Goal: Task Accomplishment & Management: Manage account settings

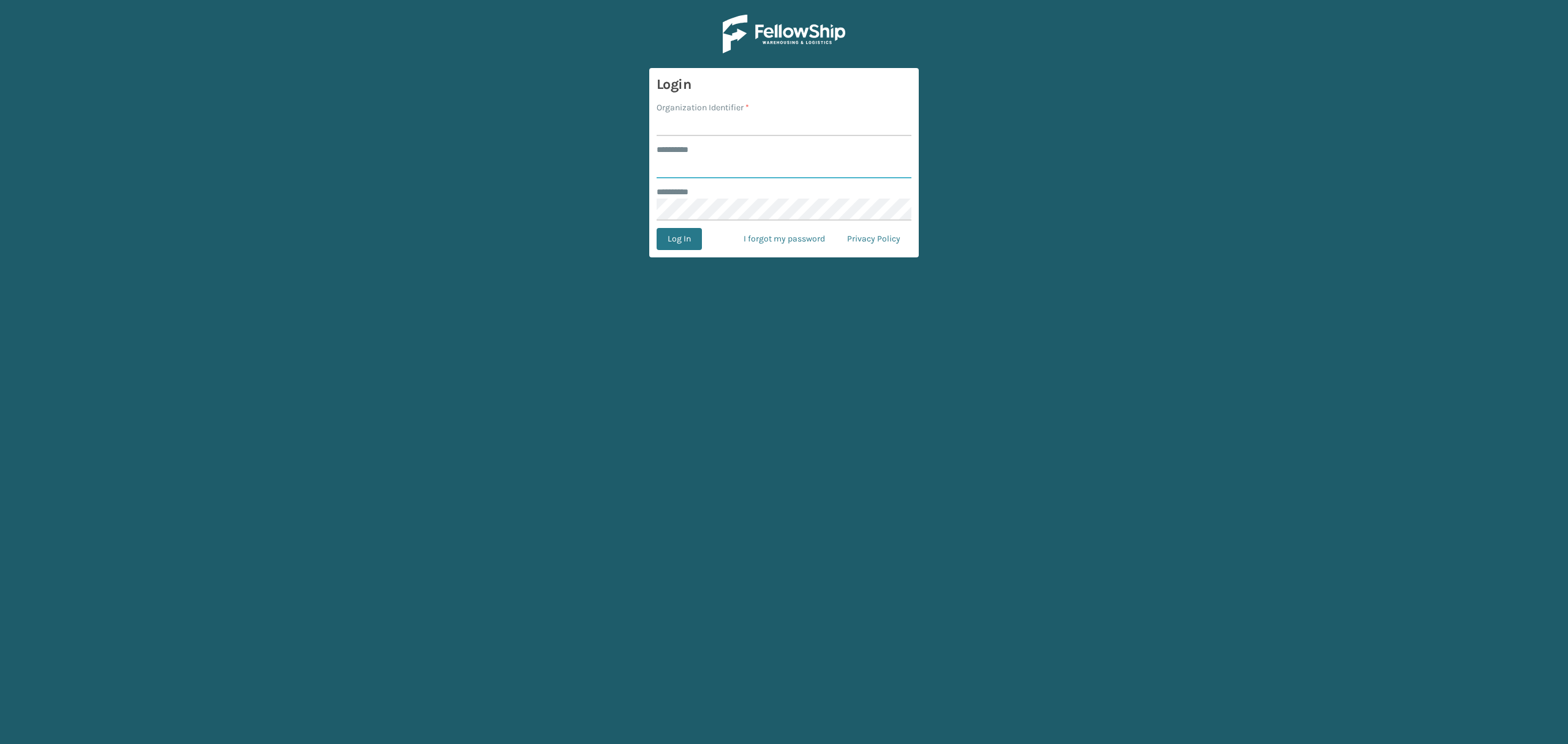
type input "*****"
click at [670, 125] on input "Organization Identifier *" at bounding box center [784, 125] width 255 height 22
type input "SuperAdminOrganization"
click at [682, 243] on button "Log In" at bounding box center [679, 239] width 45 height 22
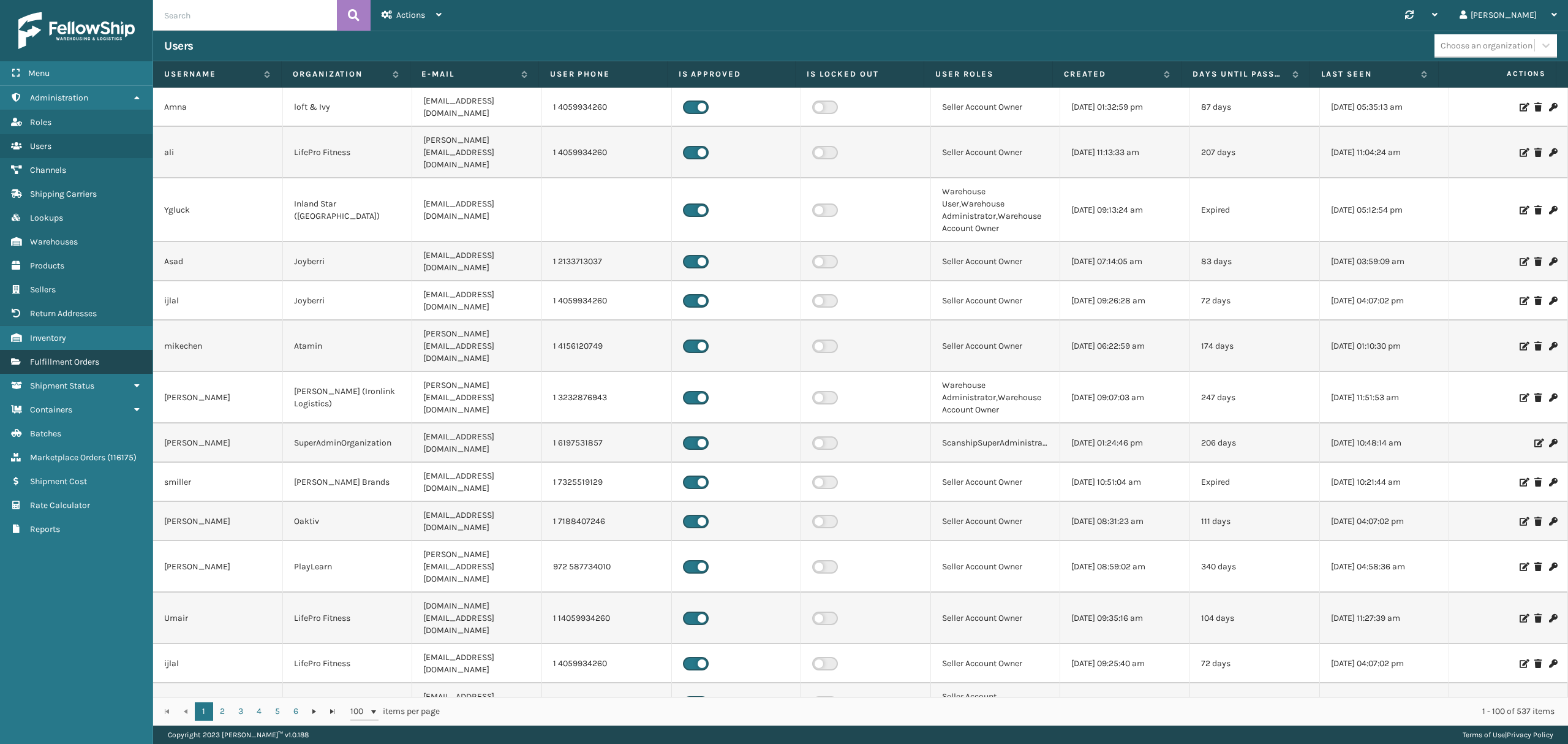
click at [50, 363] on span "Fulfillment Orders" at bounding box center [65, 362] width 69 height 10
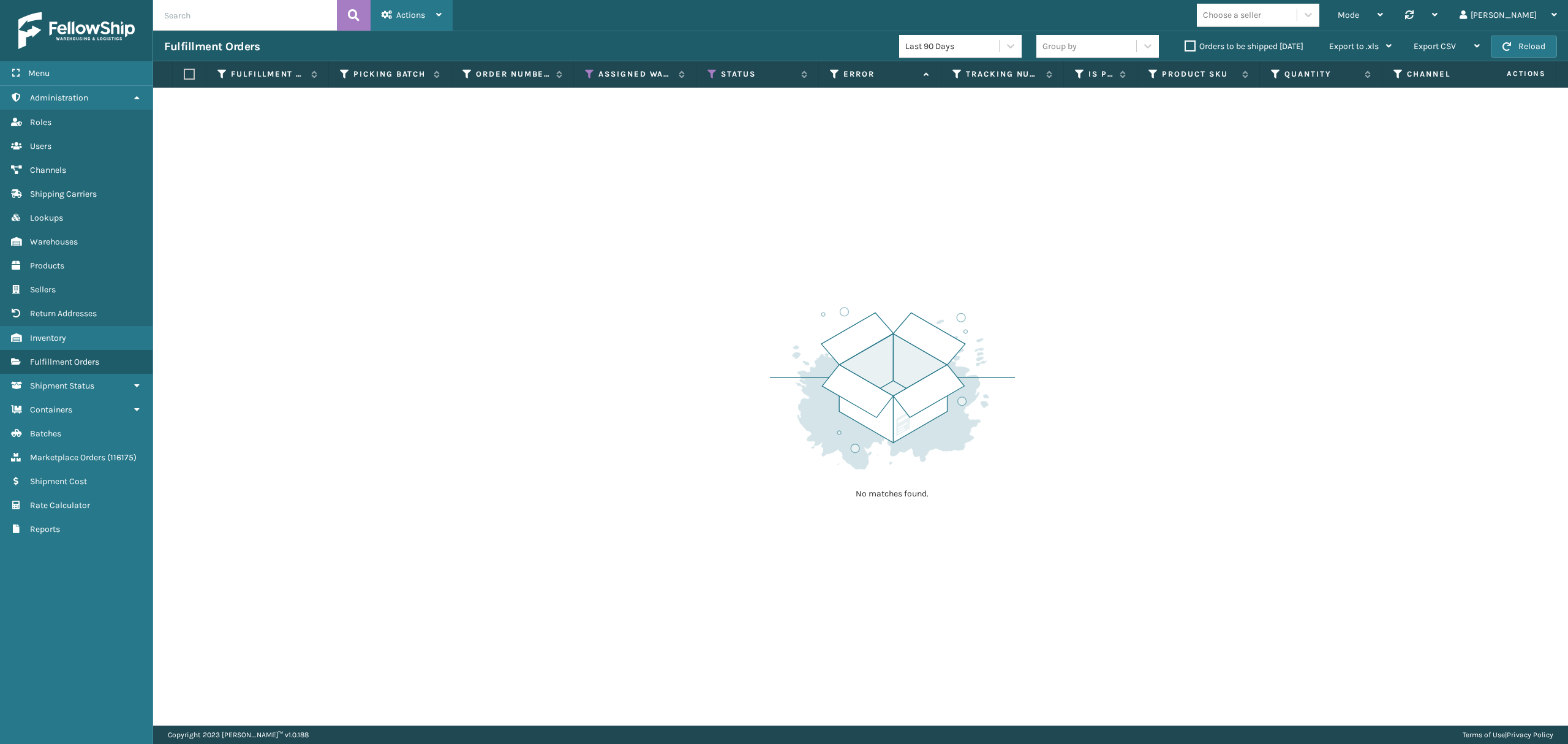
click at [435, 15] on div "Actions" at bounding box center [412, 15] width 60 height 31
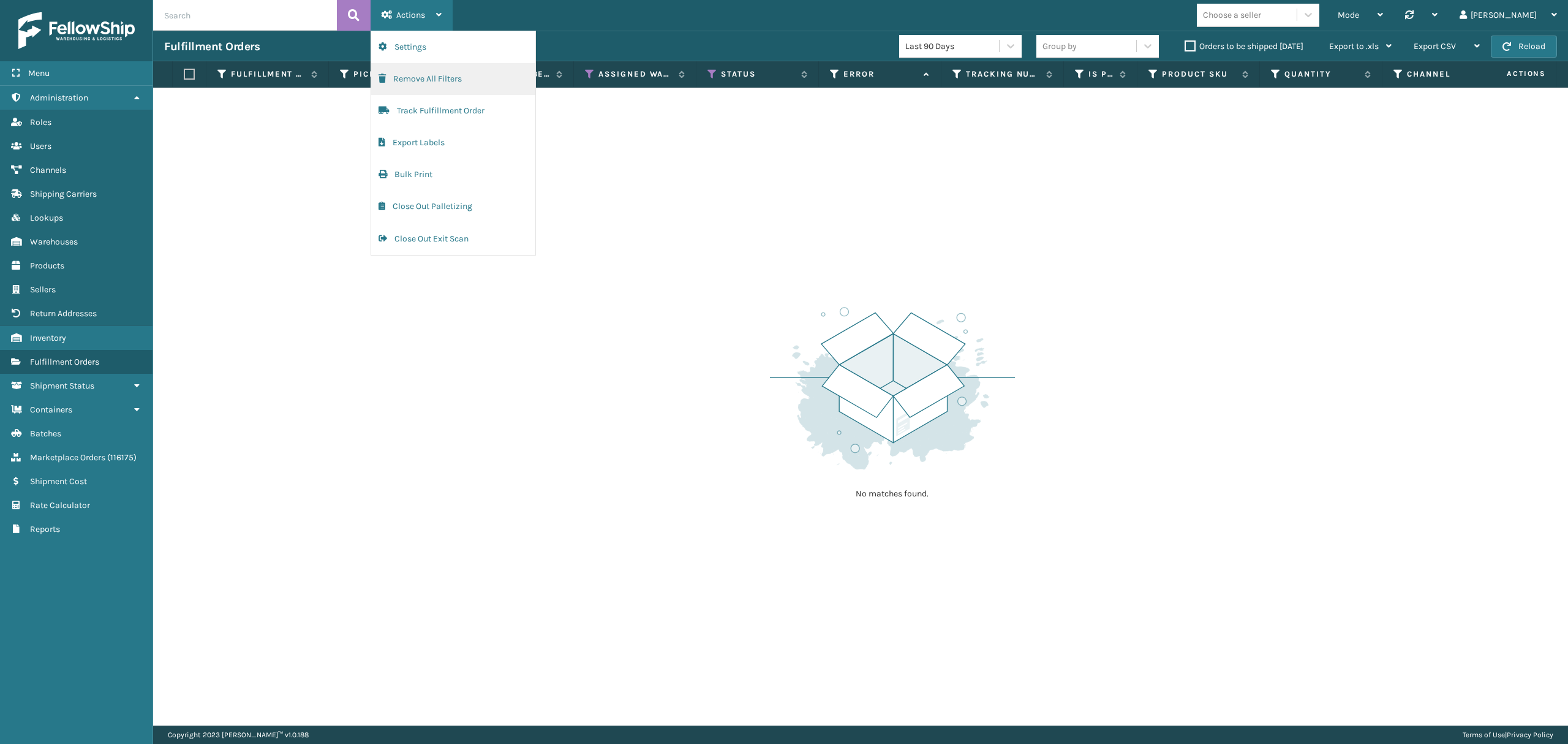
click at [410, 81] on button "Remove All Filters" at bounding box center [453, 79] width 164 height 32
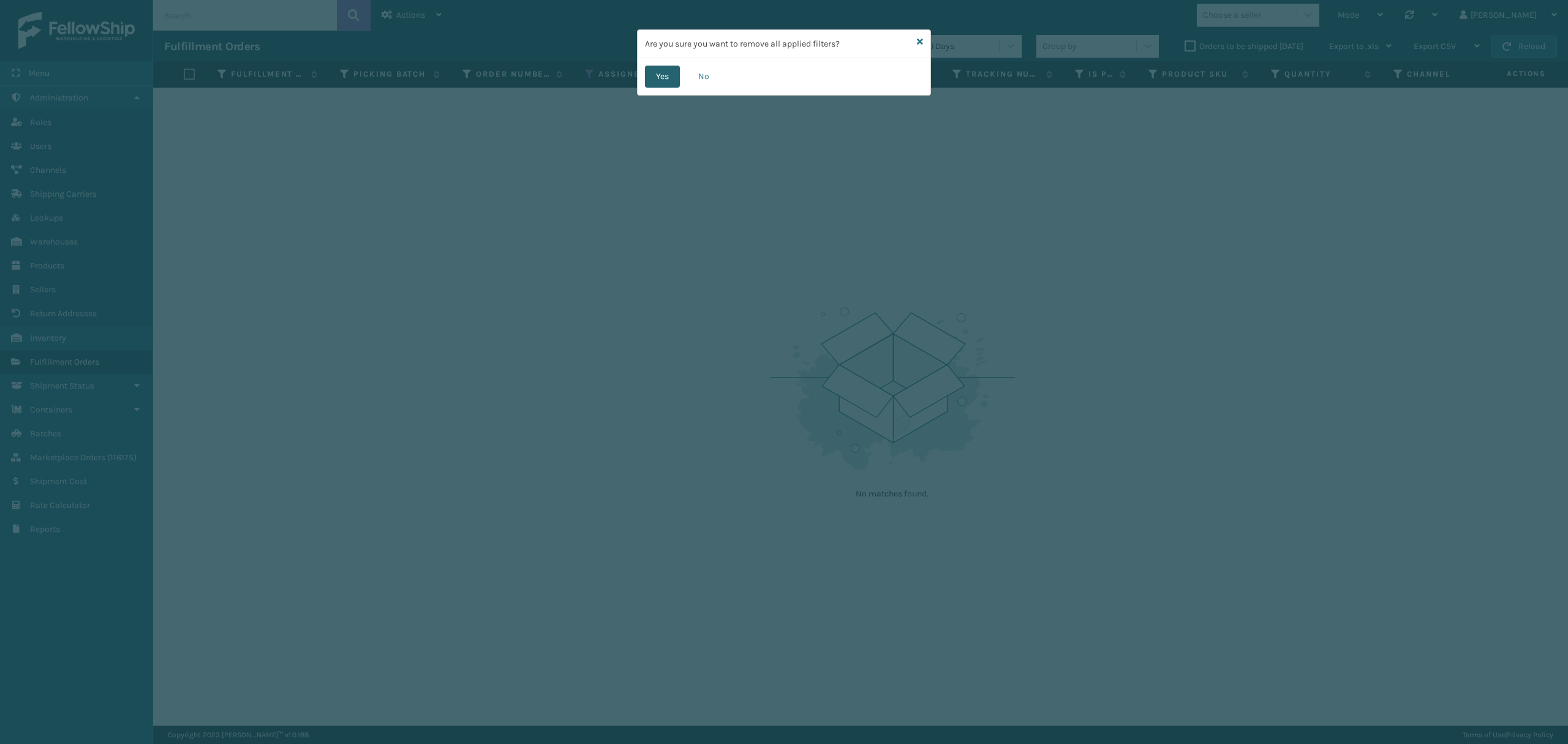
click at [660, 77] on button "Yes" at bounding box center [662, 77] width 35 height 22
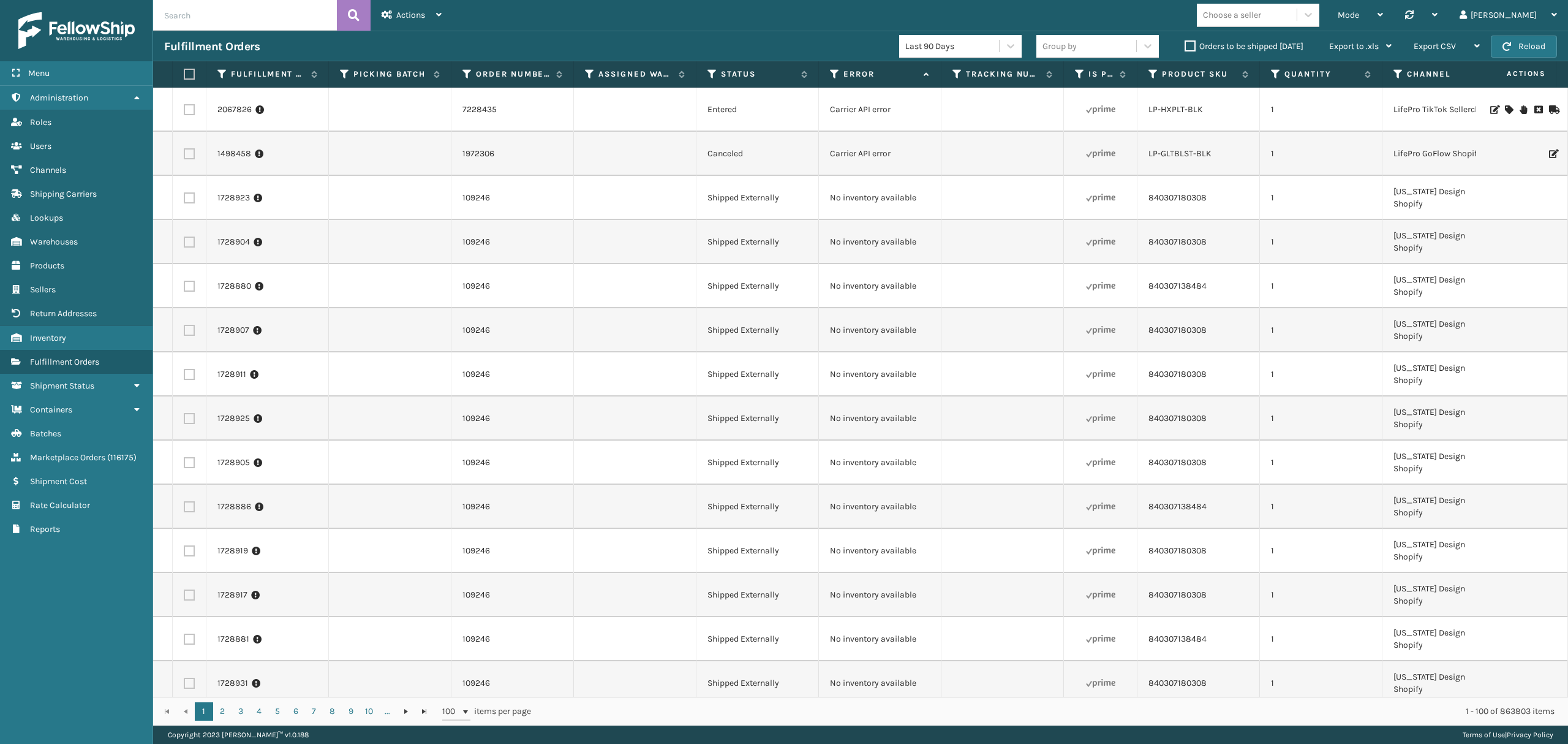
click at [583, 66] on th "Assigned Warehouse" at bounding box center [635, 74] width 122 height 26
click at [587, 76] on icon at bounding box center [590, 74] width 10 height 11
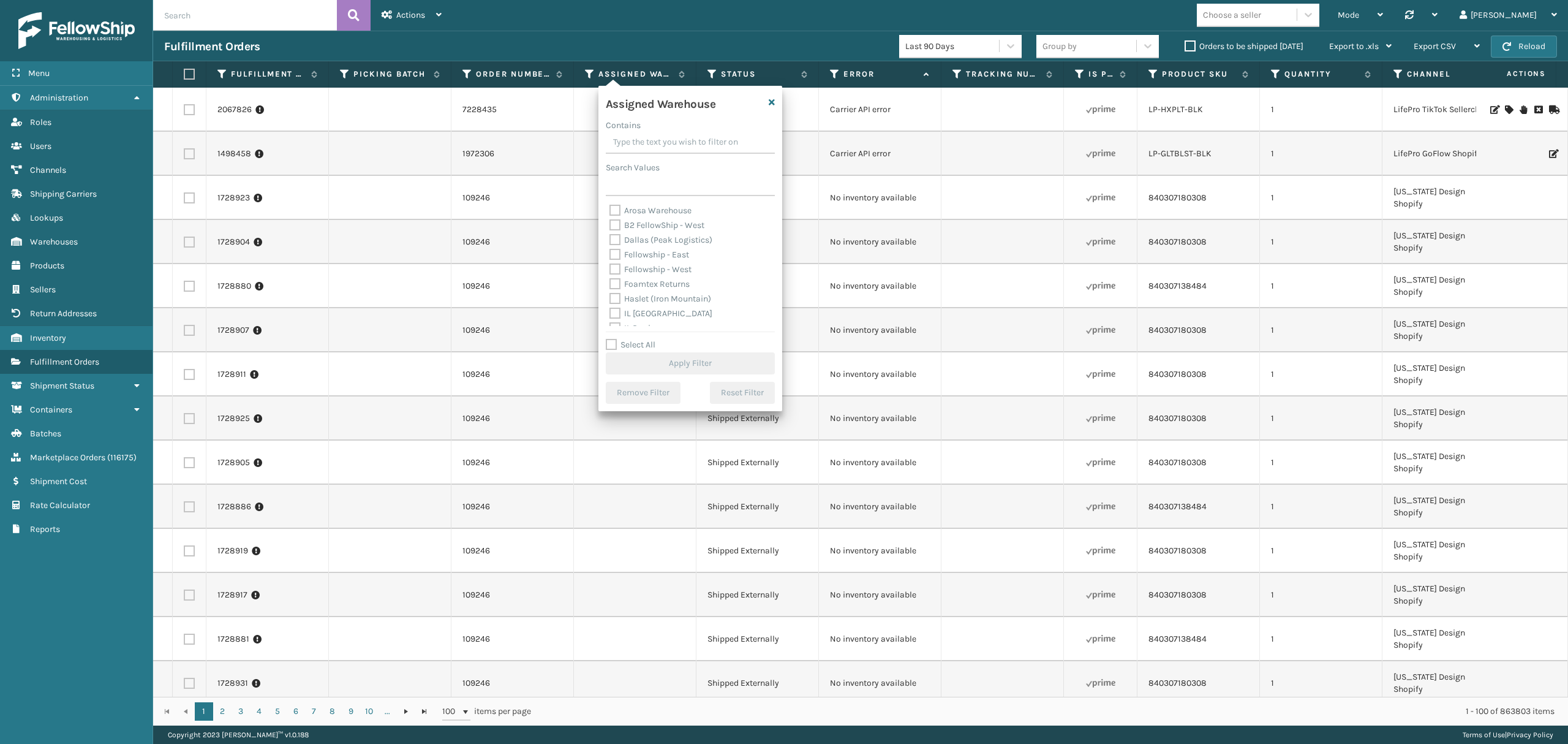
click at [682, 266] on label "Fellowship - West" at bounding box center [651, 269] width 82 height 10
drag, startPoint x: 612, startPoint y: 264, endPoint x: 618, endPoint y: 277, distance: 14.3
click at [612, 265] on label "Fellowship - West" at bounding box center [651, 269] width 82 height 10
click at [610, 265] on input "Fellowship - West" at bounding box center [610, 266] width 1 height 8
click at [618, 270] on label "Fellowship - West" at bounding box center [651, 269] width 82 height 10
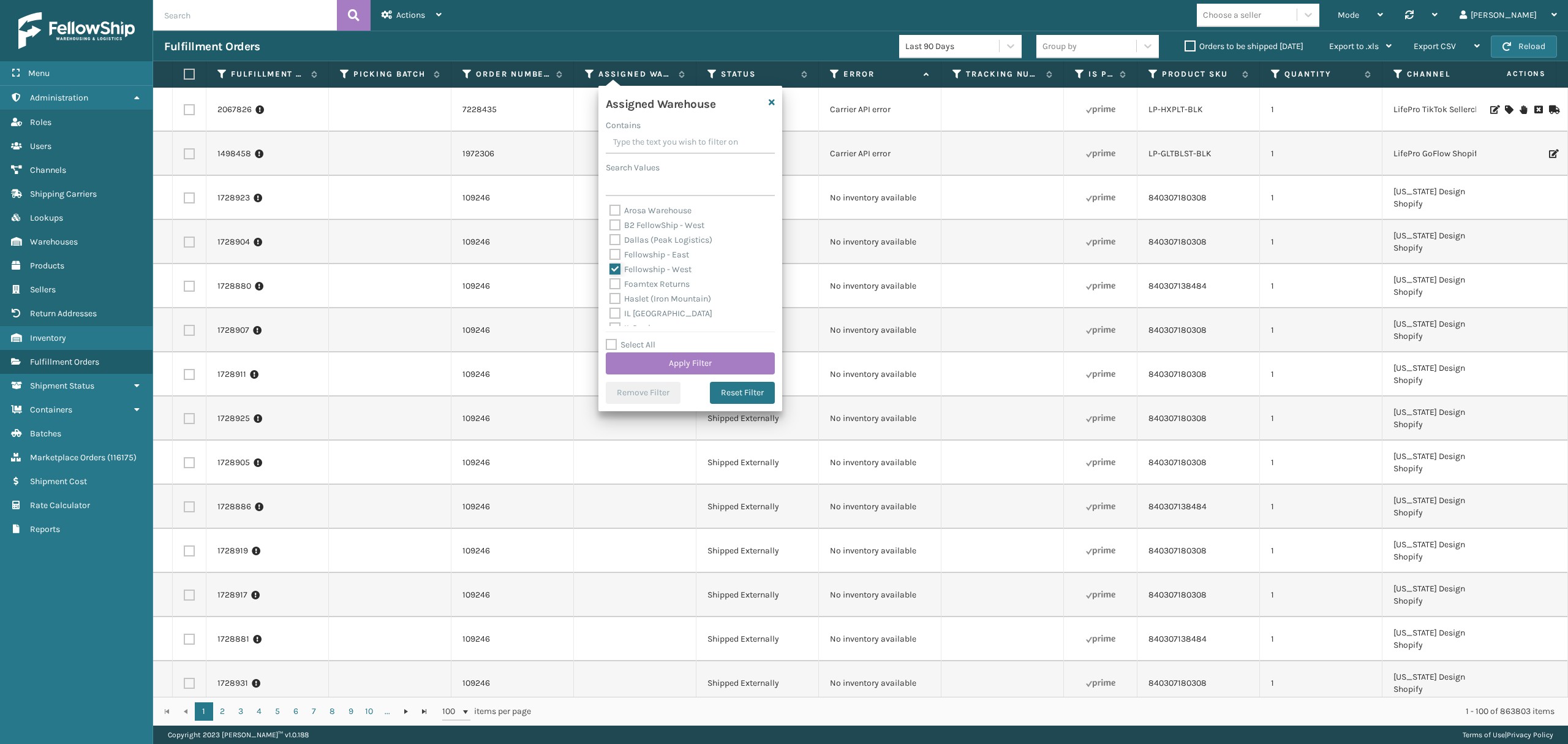
click at [610, 270] on input "Fellowship - West" at bounding box center [610, 266] width 1 height 8
click at [632, 271] on label "Fellowship - West" at bounding box center [651, 269] width 82 height 10
click at [610, 271] on input "Fellowship - West" at bounding box center [610, 266] width 1 height 8
checkbox input "true"
click at [1184, 49] on label "Orders to be shipped [DATE]" at bounding box center [1243, 46] width 119 height 10
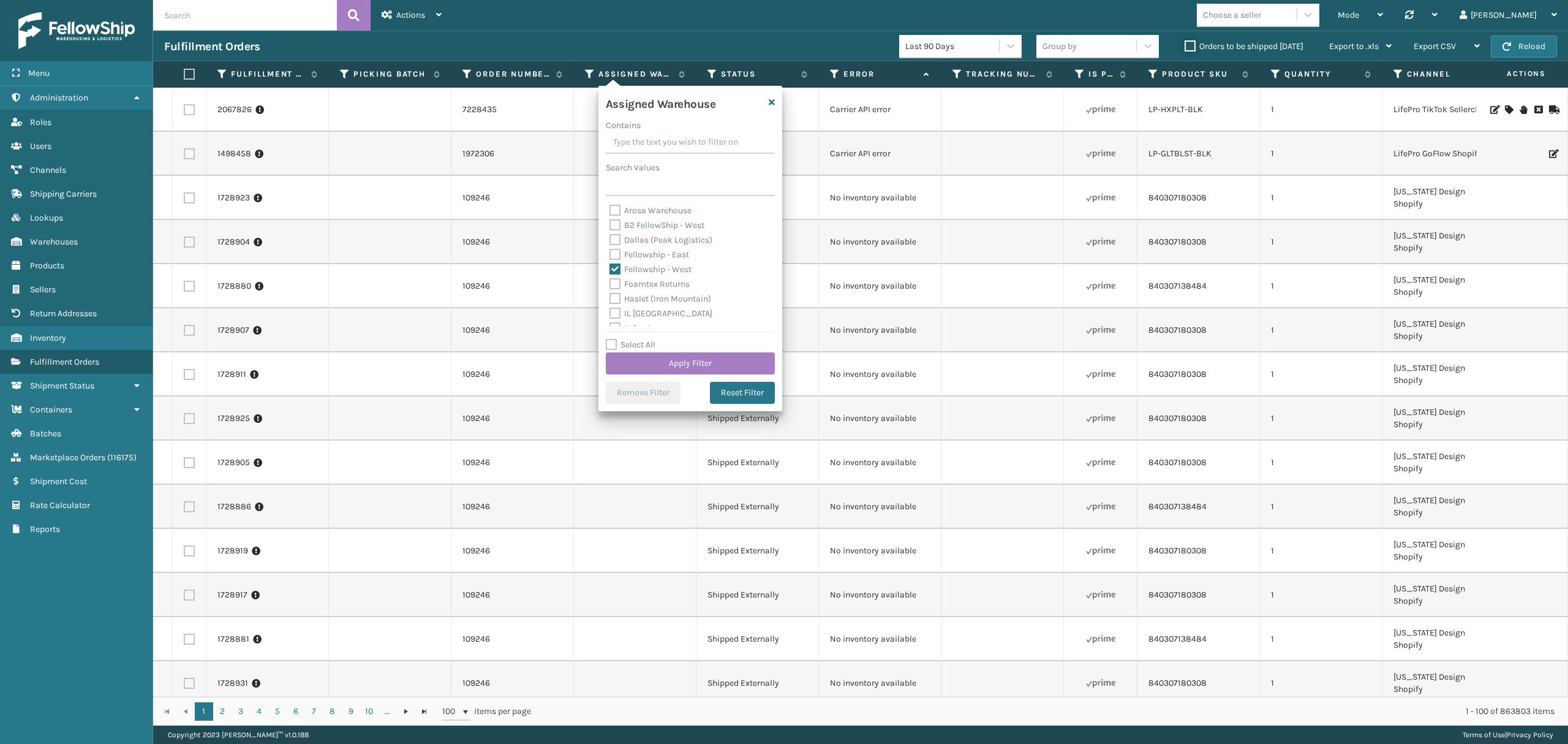
click at [1184, 47] on input "Orders to be shipped [DATE]" at bounding box center [1184, 43] width 1 height 8
